Goal: Transaction & Acquisition: Obtain resource

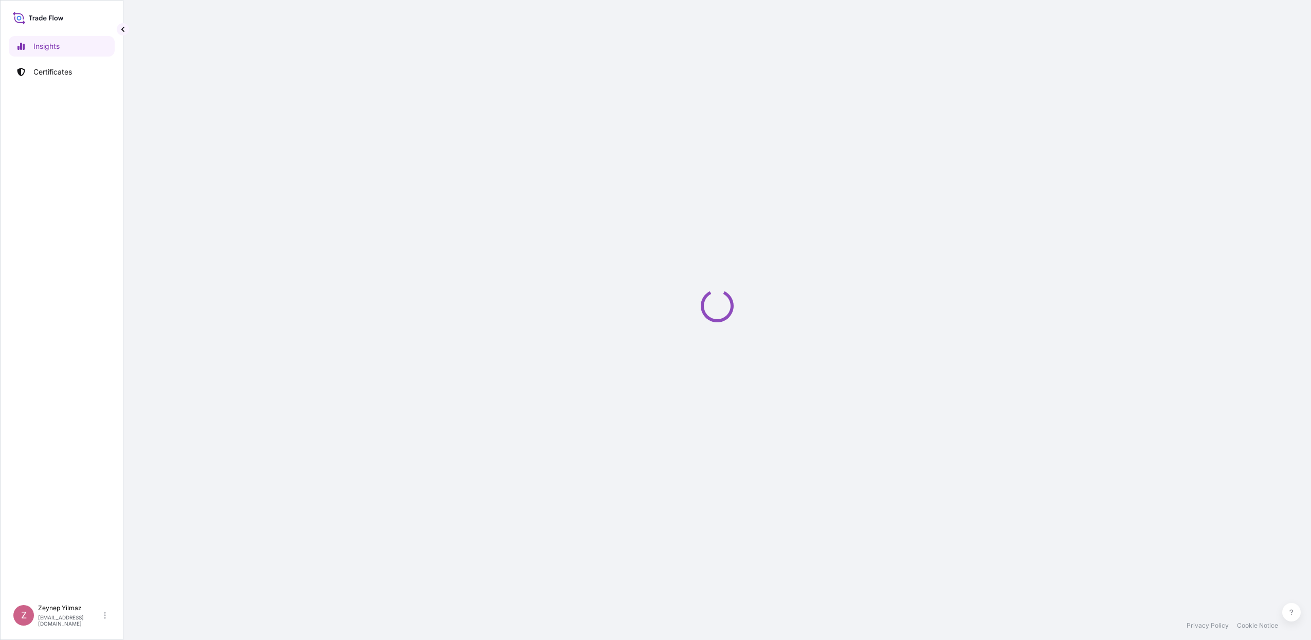
select select "2025"
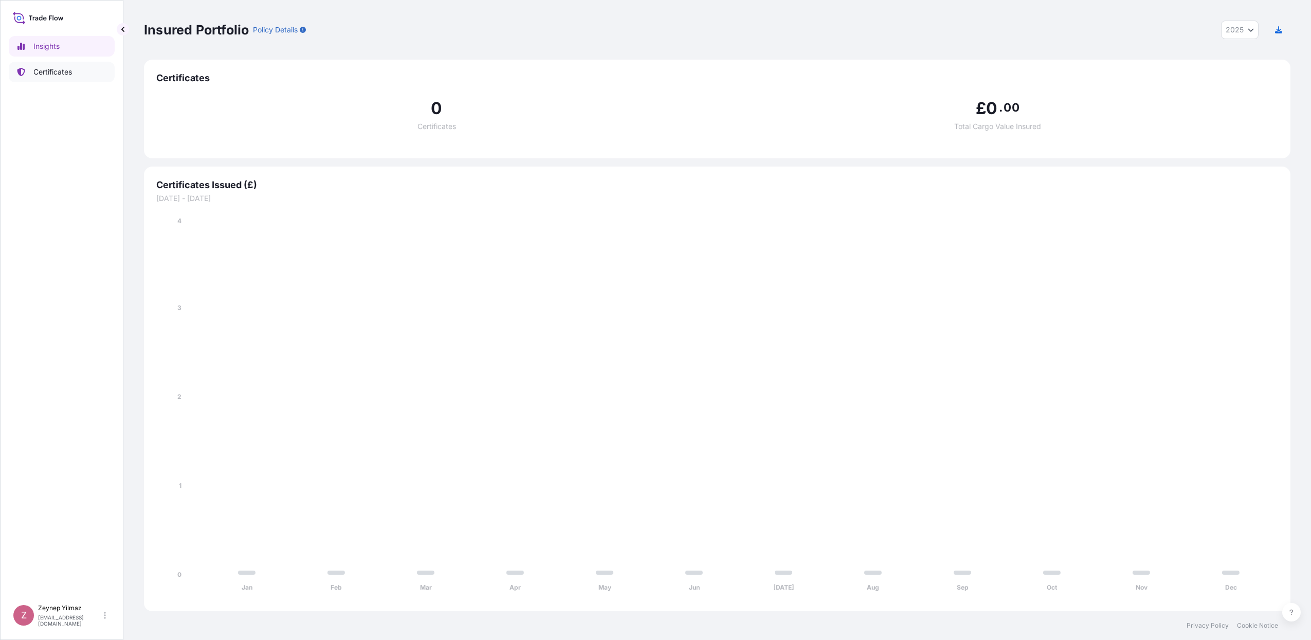
click at [70, 75] on p "Certificates" at bounding box center [52, 72] width 39 height 10
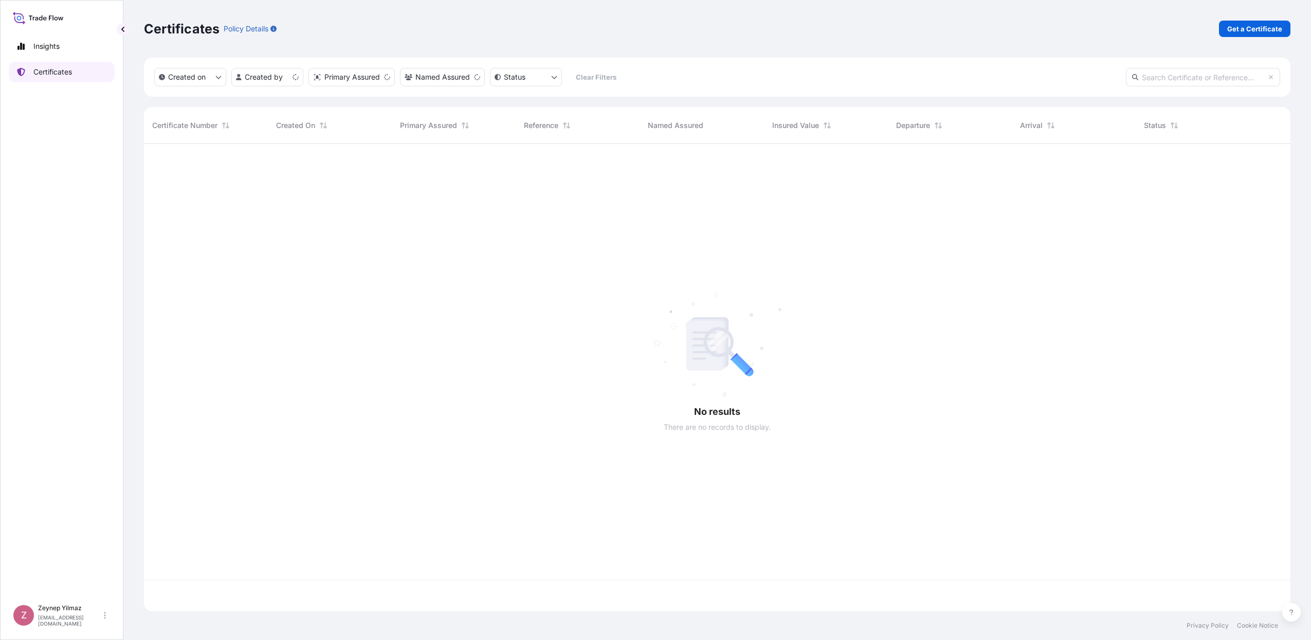
scroll to position [463, 1137]
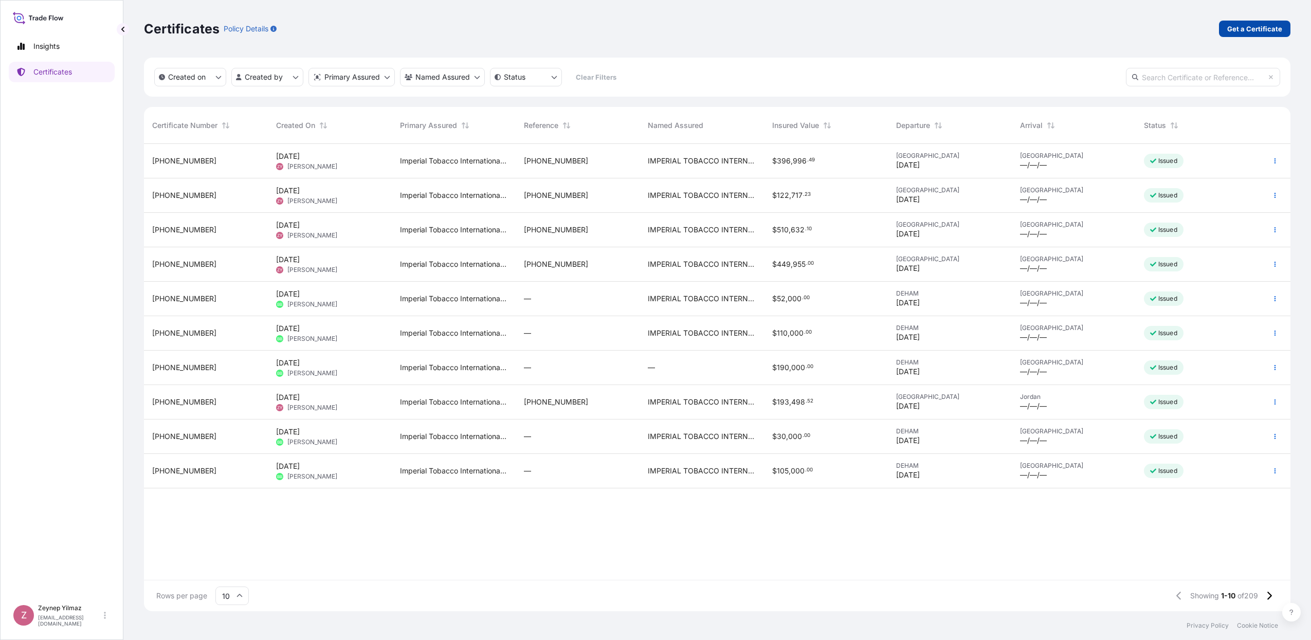
click at [1250, 25] on p "Get a Certificate" at bounding box center [1254, 29] width 55 height 10
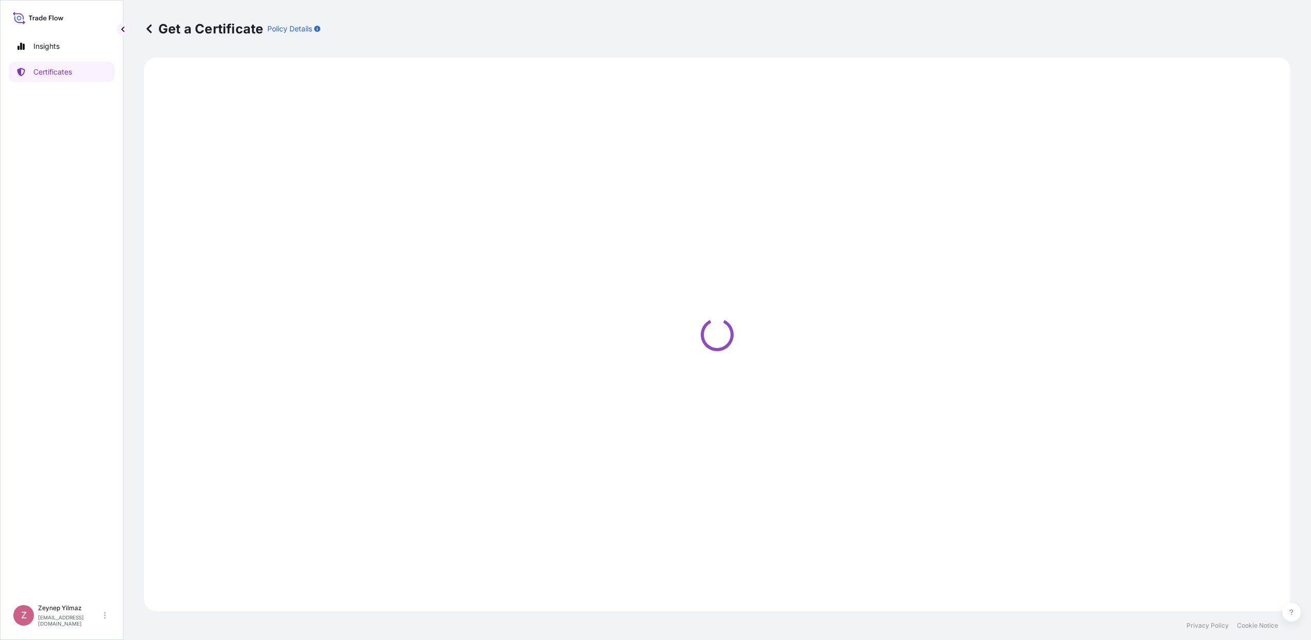
select select "Sea"
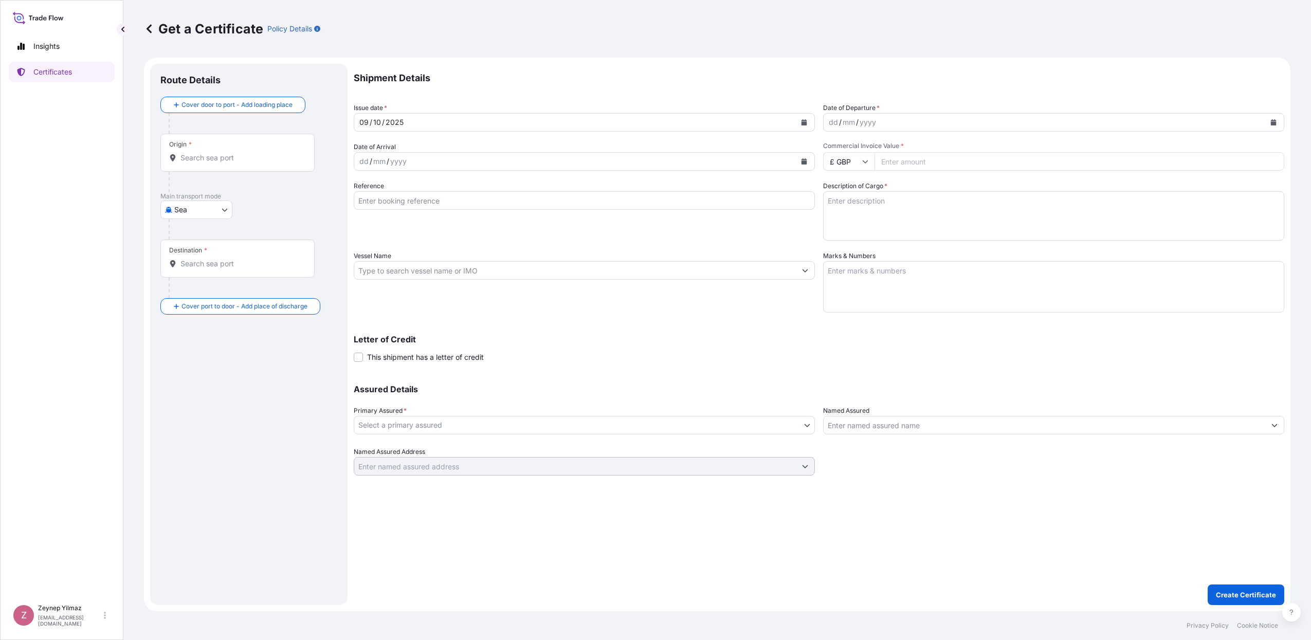
click at [229, 156] on input "Origin *" at bounding box center [240, 158] width 121 height 10
click at [223, 196] on span "Any port in this location" at bounding box center [232, 199] width 74 height 10
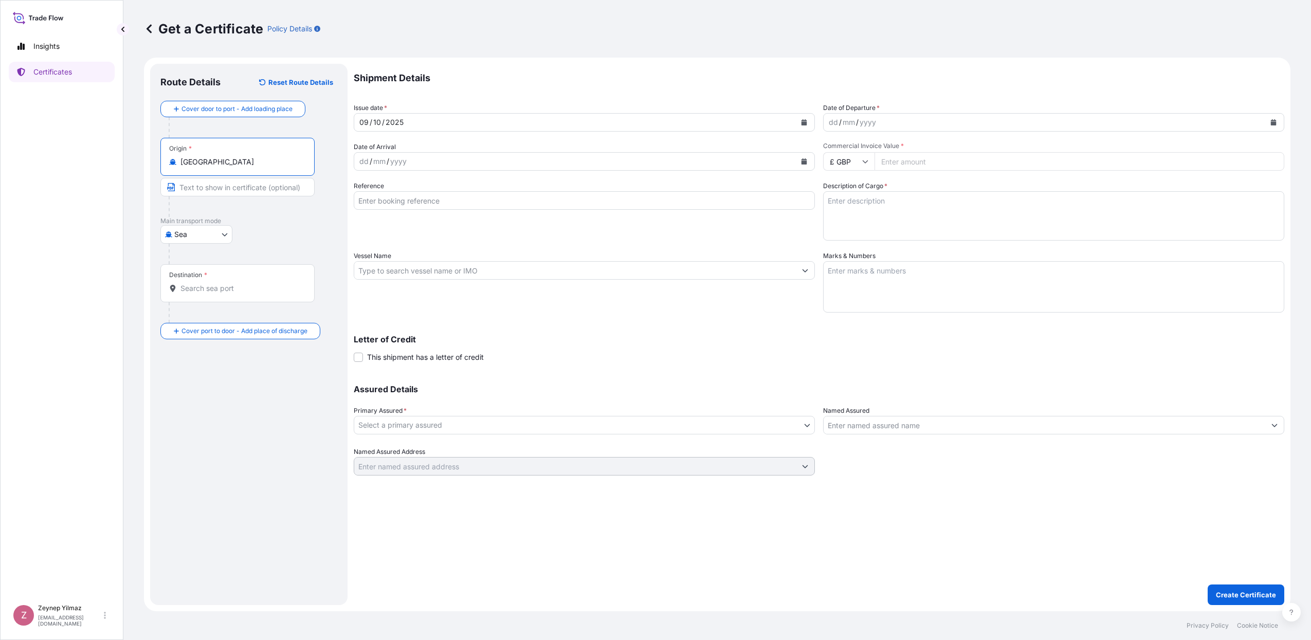
type input "[GEOGRAPHIC_DATA]"
click at [218, 289] on input "Destination *" at bounding box center [240, 288] width 121 height 10
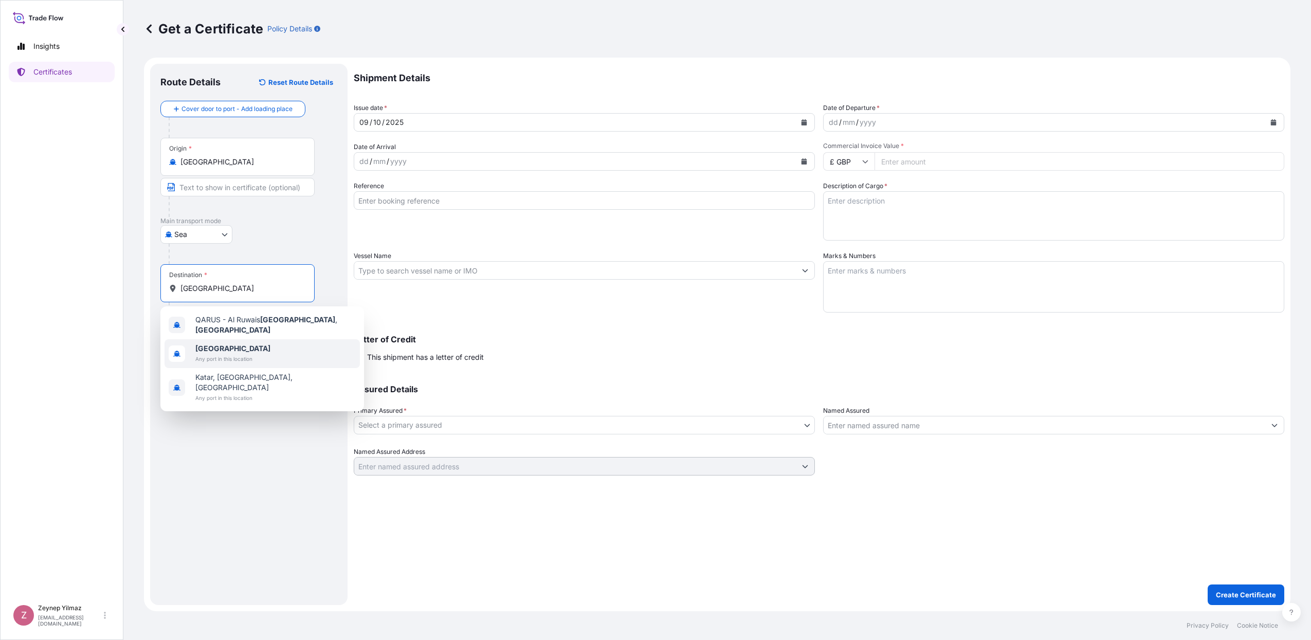
click at [223, 345] on span "[GEOGRAPHIC_DATA]" at bounding box center [232, 348] width 75 height 10
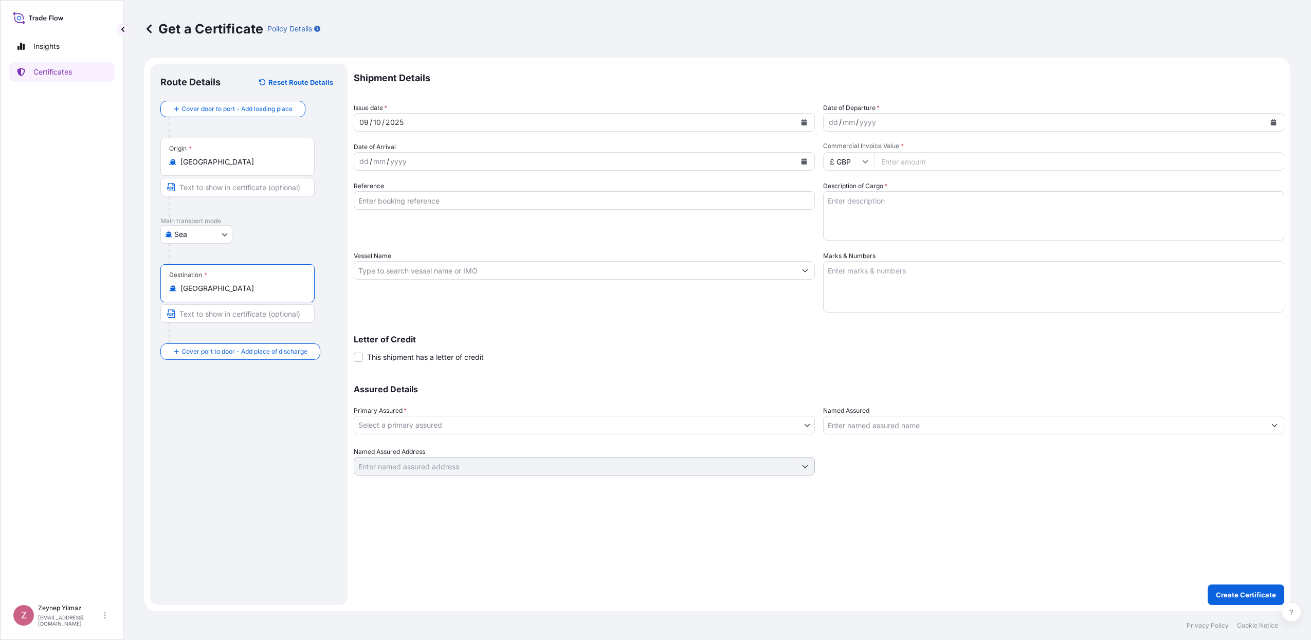
type input "[GEOGRAPHIC_DATA]"
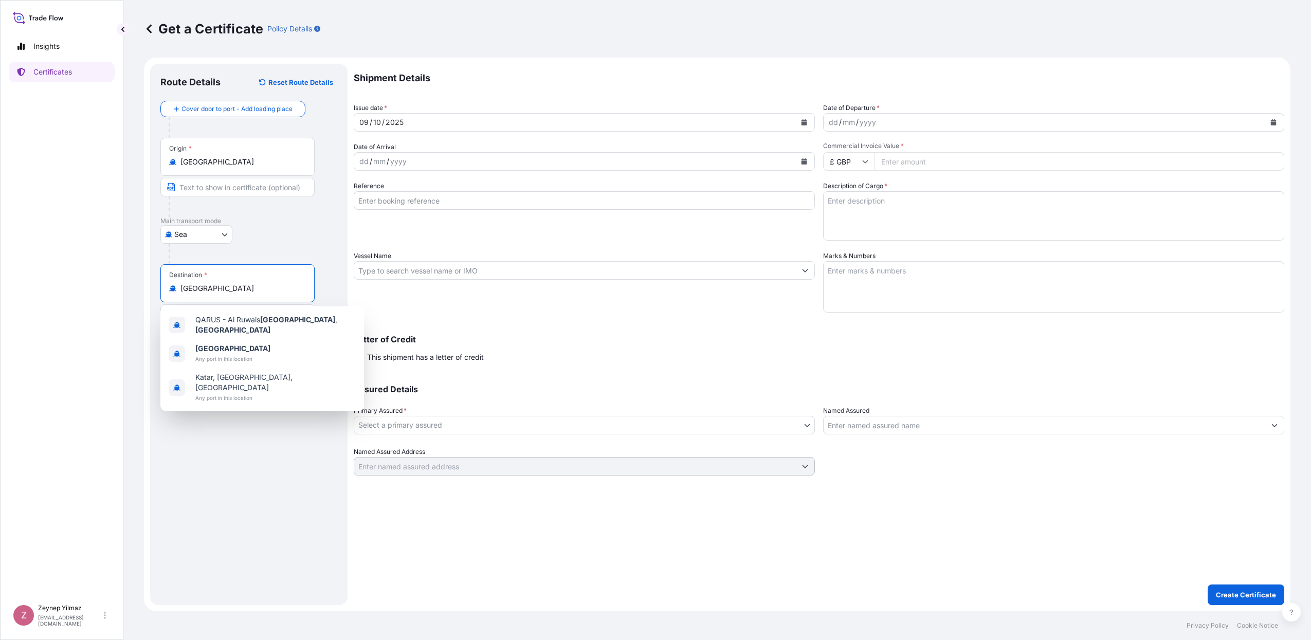
click at [805, 125] on button "Calendar" at bounding box center [804, 122] width 16 height 16
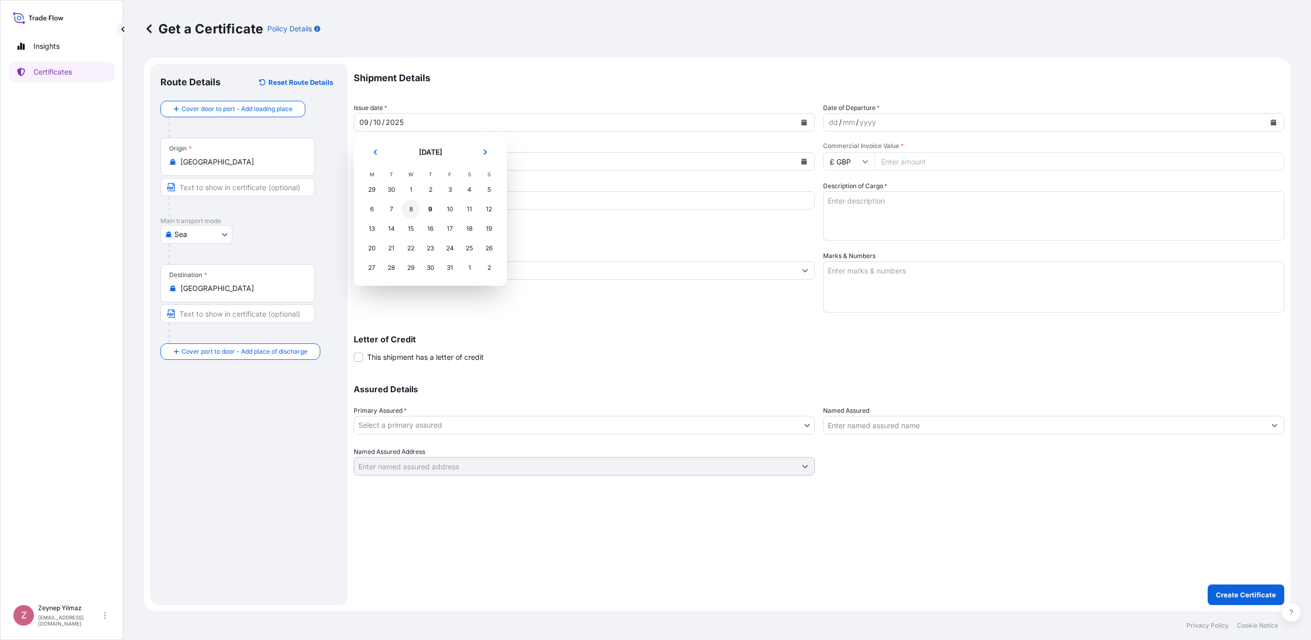
click at [410, 208] on div "8" at bounding box center [411, 209] width 19 height 19
click at [1279, 123] on button "Calendar" at bounding box center [1273, 122] width 16 height 16
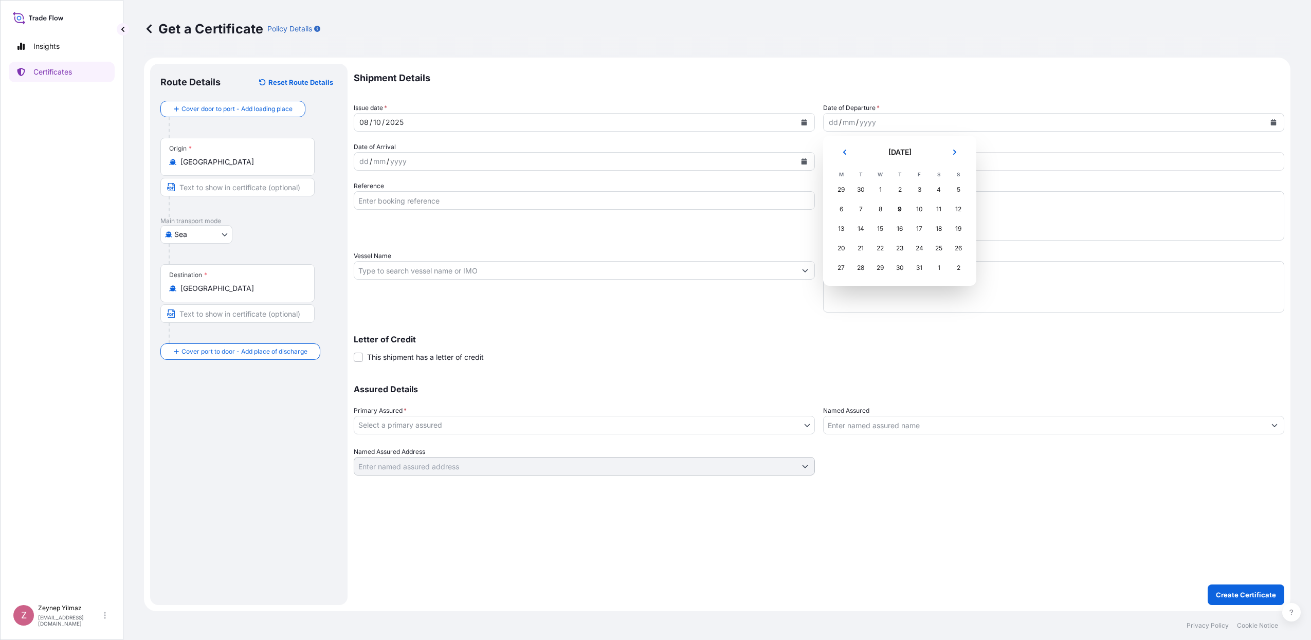
click at [882, 214] on div "8" at bounding box center [880, 209] width 19 height 19
click at [865, 166] on input "£ GBP" at bounding box center [848, 161] width 51 height 19
click at [845, 243] on div "$ USD" at bounding box center [848, 233] width 43 height 20
type input "$ USD"
click at [907, 159] on input "Commercial Invoice Value *" at bounding box center [1079, 161] width 410 height 19
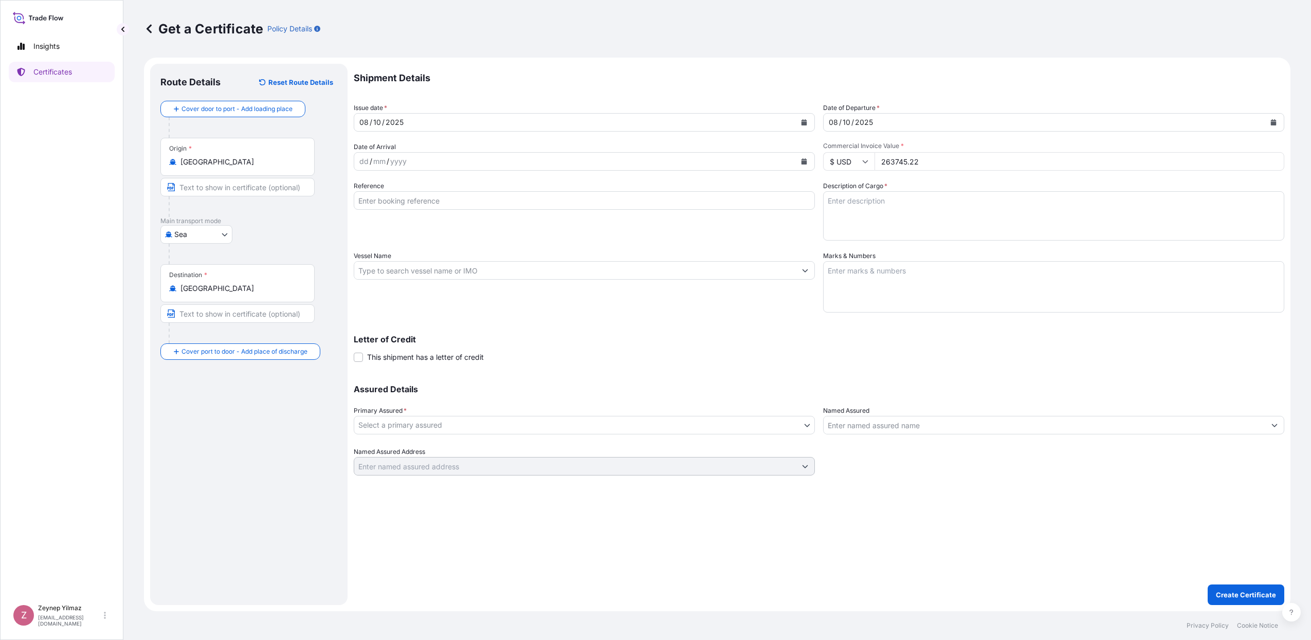
type input "263745.22"
click at [868, 204] on textarea "Description of Cargo *" at bounding box center [1053, 215] width 461 height 49
click at [507, 203] on input "Reference" at bounding box center [584, 200] width 461 height 19
paste input "[PHONE_NUMBER]"
type input "[PHONE_NUMBER]"
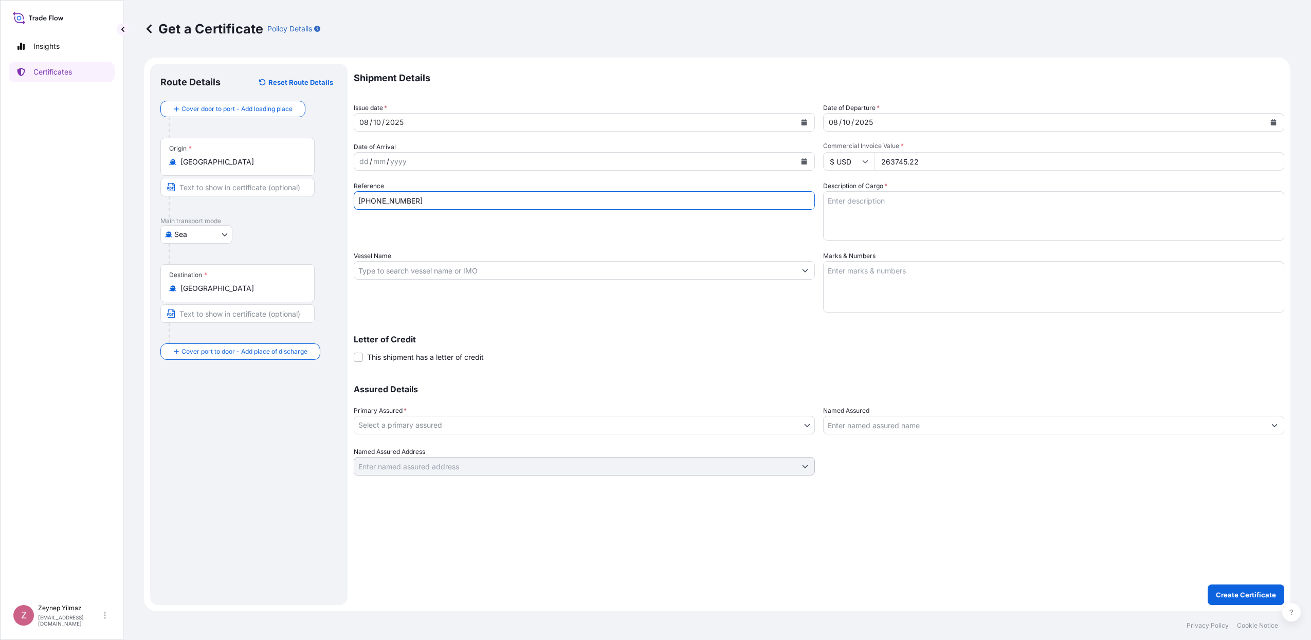
click at [513, 234] on div "Reference [PHONE_NUMBER]" at bounding box center [584, 211] width 461 height 60
click at [448, 429] on body "Insights Certificates Z [PERSON_NAME] [EMAIL_ADDRESS][DOMAIN_NAME] Get a Certif…" at bounding box center [655, 320] width 1311 height 640
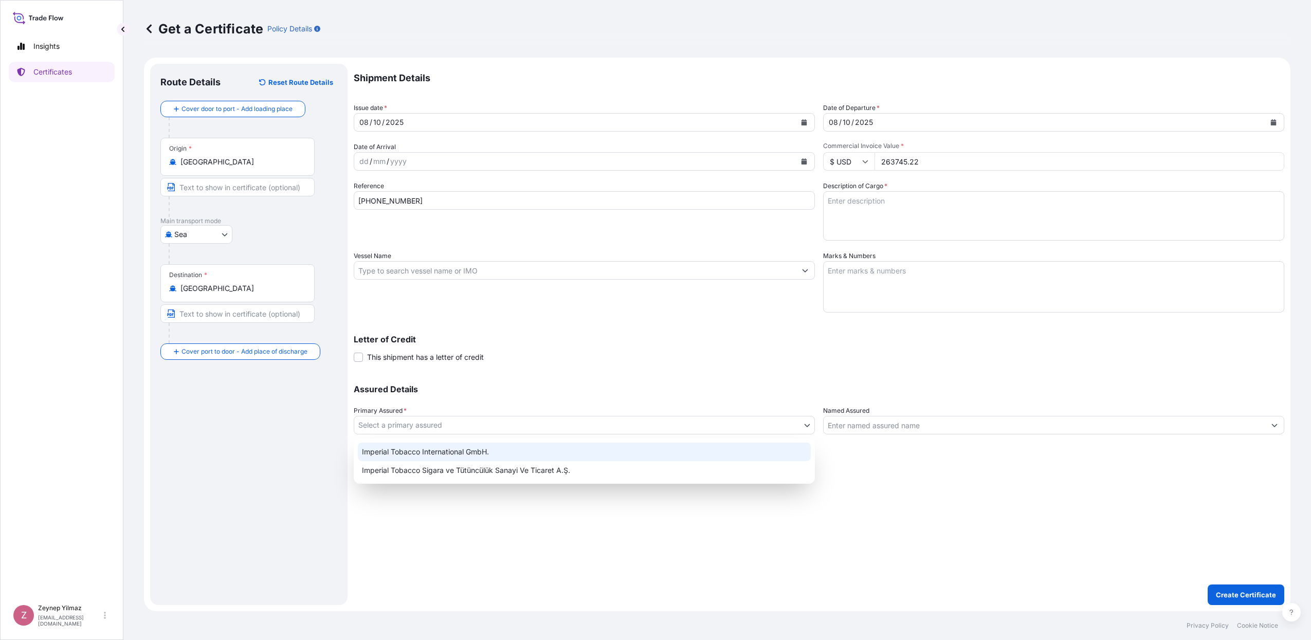
click at [435, 447] on div "Imperial Tobacco International GmbH." at bounding box center [584, 452] width 453 height 19
select select "31693"
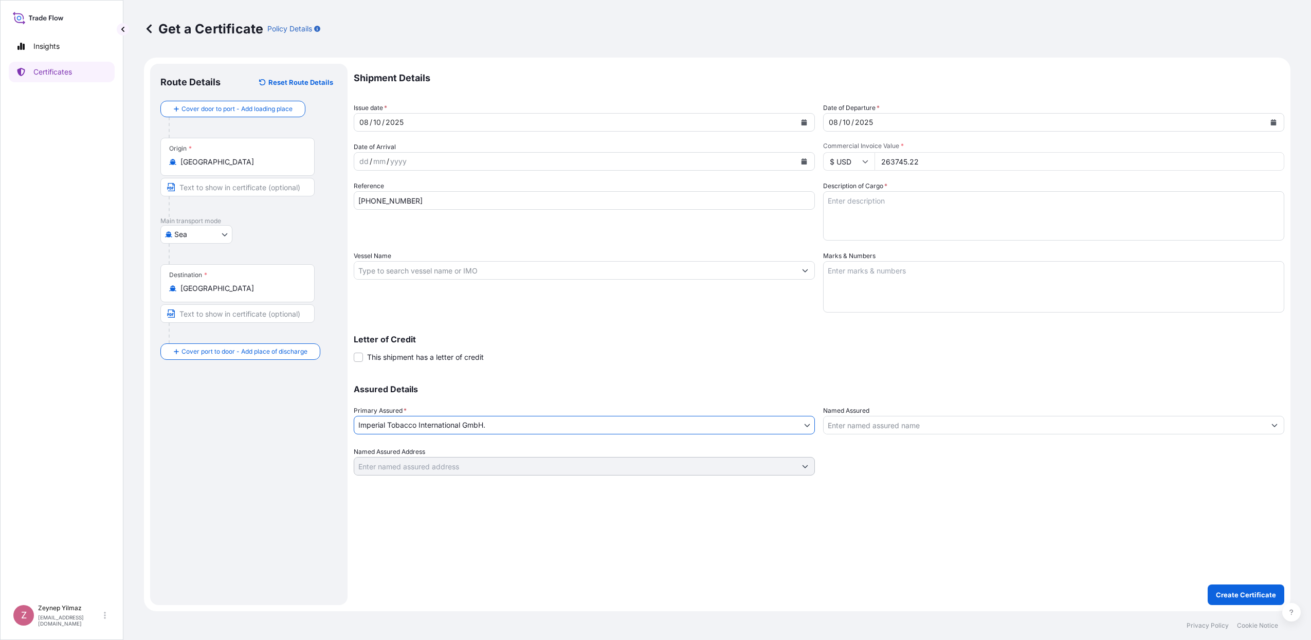
click at [925, 427] on input "Named Assured" at bounding box center [1045, 425] width 442 height 19
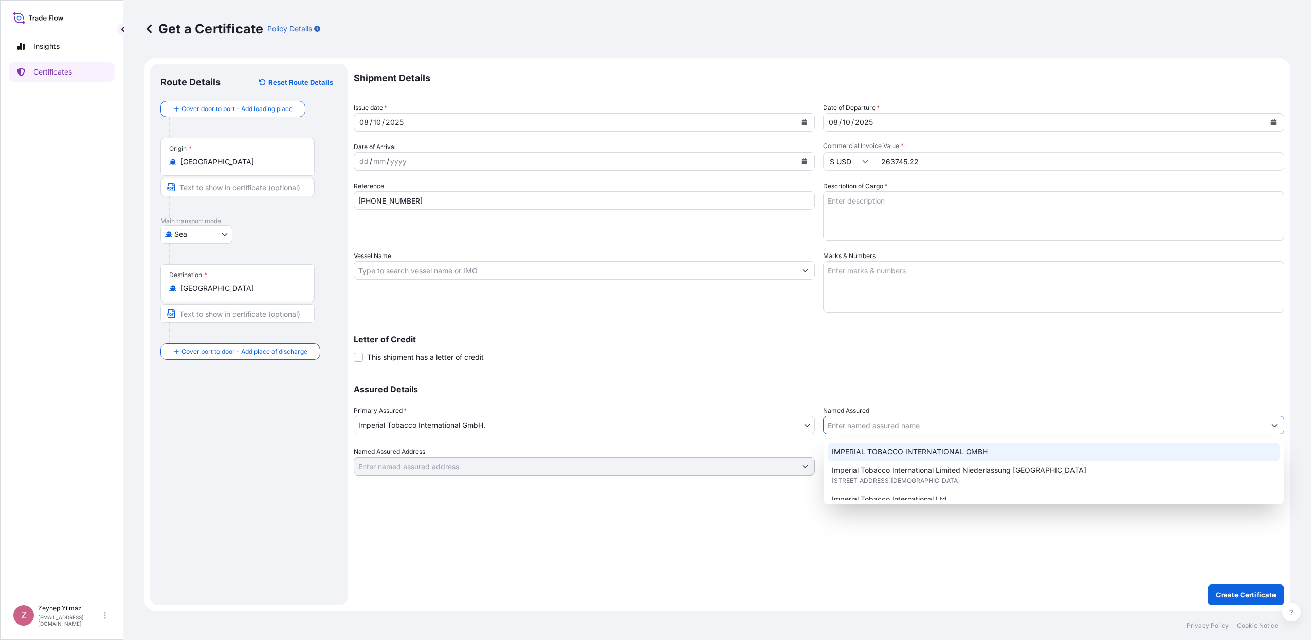
click at [897, 453] on span "IMPERIAL TOBACCO INTERNATIONAL GMBH" at bounding box center [910, 452] width 156 height 10
type input "IMPERIAL TOBACCO INTERNATIONAL GMBH"
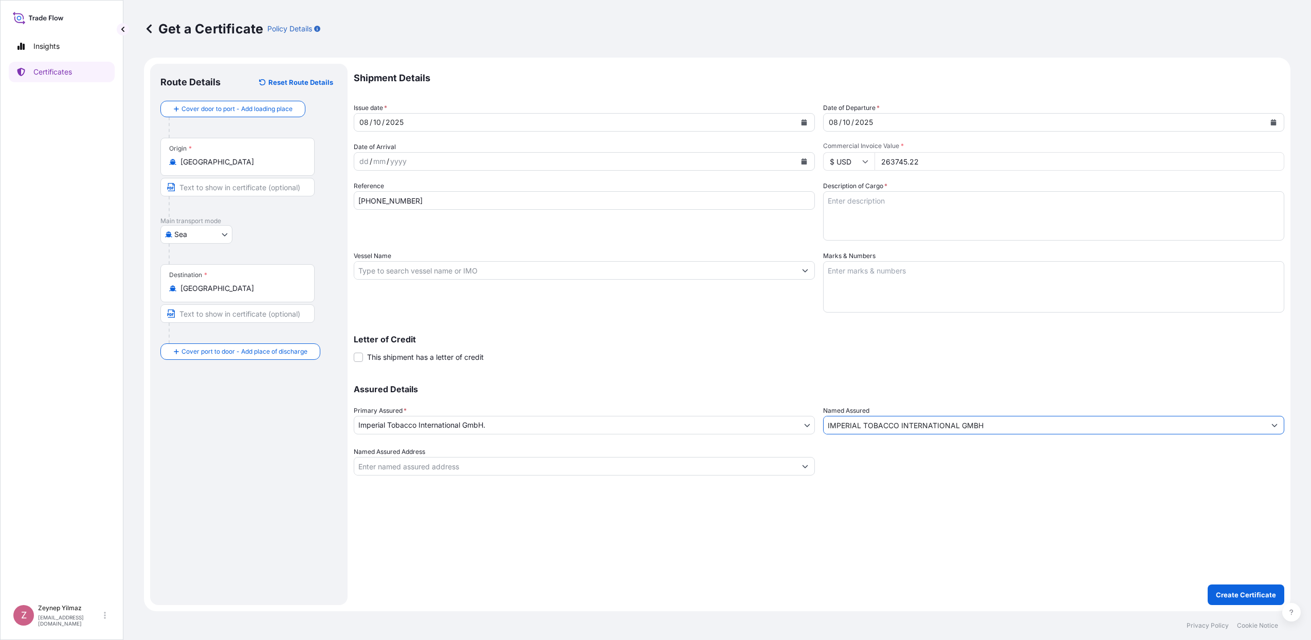
click at [811, 340] on p "Letter of Credit" at bounding box center [819, 339] width 931 height 8
click at [868, 203] on textarea "Description of Cargo *" at bounding box center [1053, 215] width 461 height 49
paste textarea "558 CASES OF CIGARETTES, STOWED ON 18 INDU PALLETS MARKED: 1001231343/1-558 QAT…"
drag, startPoint x: 834, startPoint y: 199, endPoint x: 813, endPoint y: 199, distance: 20.6
click at [813, 199] on div "Shipment Details Issue date * [DATE] Date of Departure * [DATE] Date of Arrival…" at bounding box center [819, 270] width 931 height 412
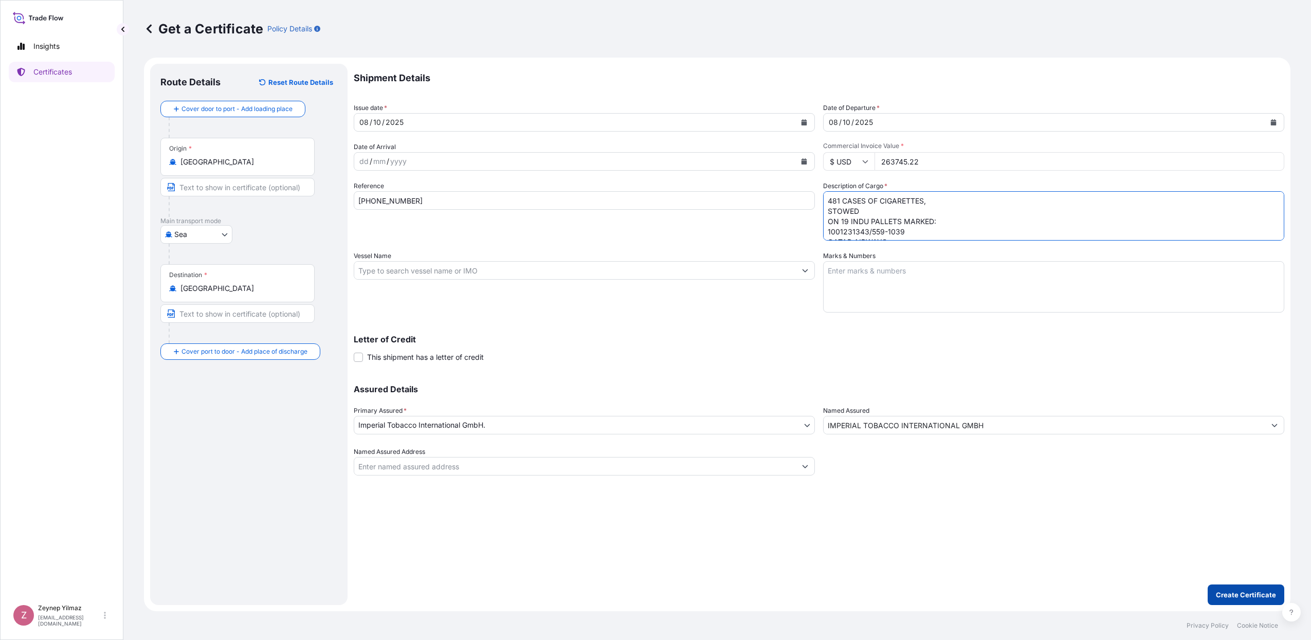
type textarea "481 CASES OF CIGARETTES, STOWED ON 19 INDU PALLETS MARKED: 1001231343/559-1039 …"
click at [1245, 595] on p "Create Certificate" at bounding box center [1246, 595] width 60 height 10
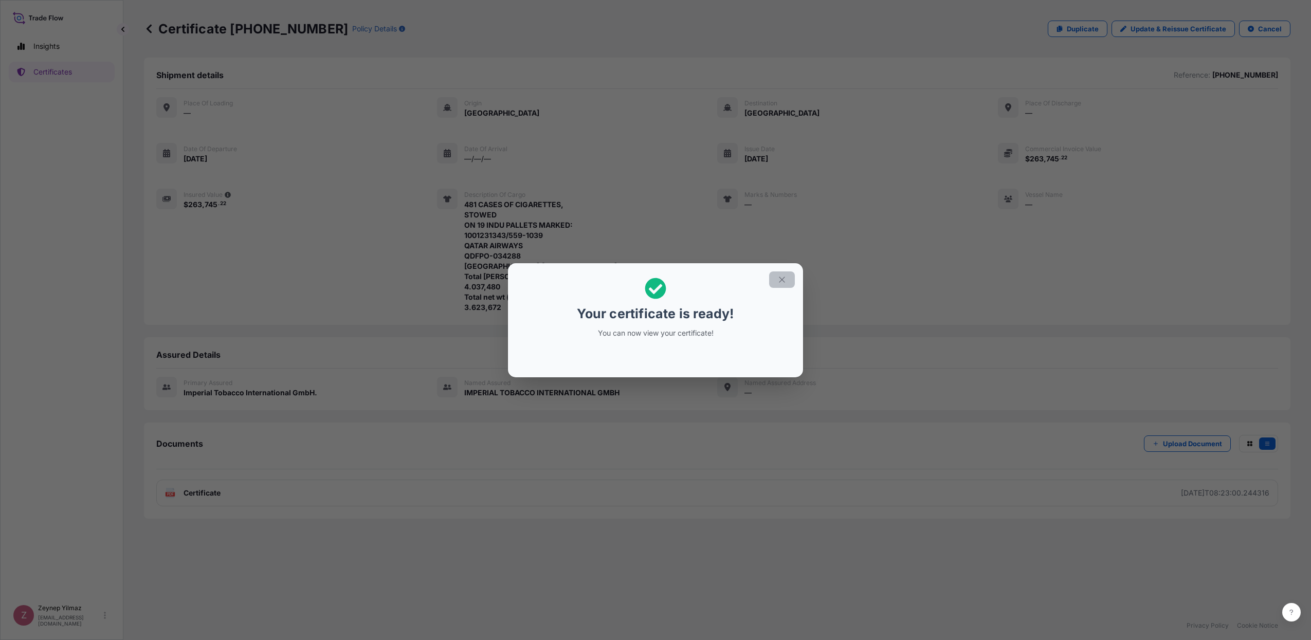
click at [787, 281] on button "button" at bounding box center [782, 279] width 26 height 16
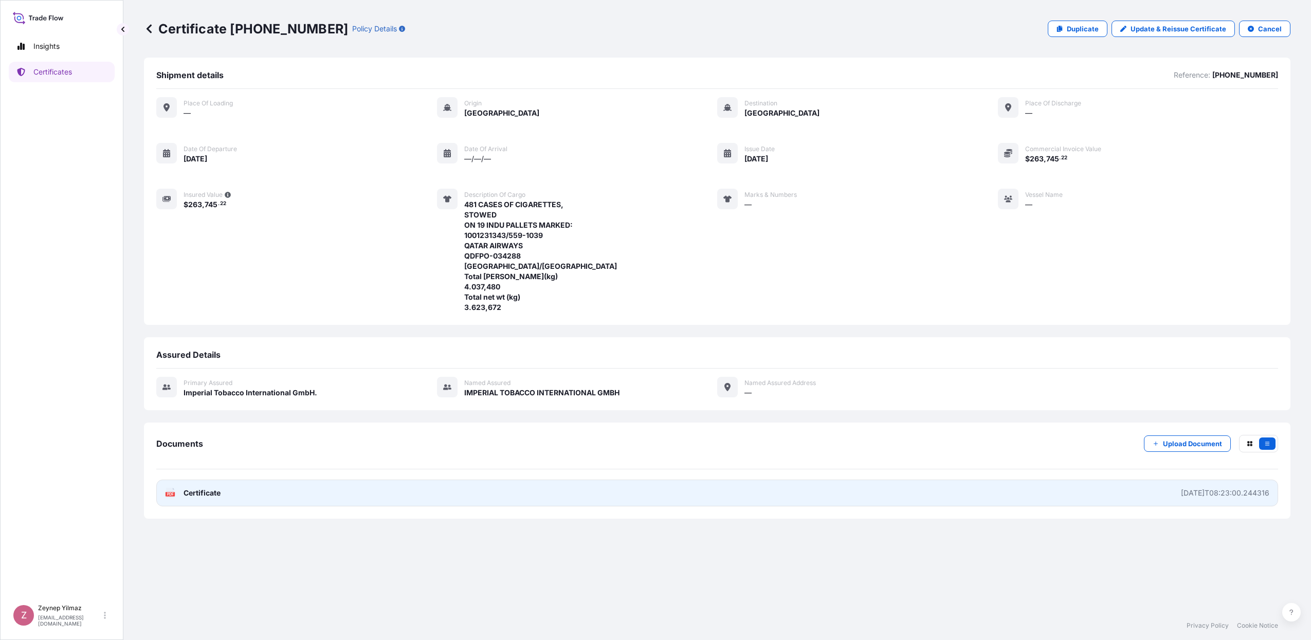
click at [569, 494] on link "PDF Certificate [DATE]T08:23:00.244316" at bounding box center [717, 493] width 1122 height 27
